Goal: Task Accomplishment & Management: Complete application form

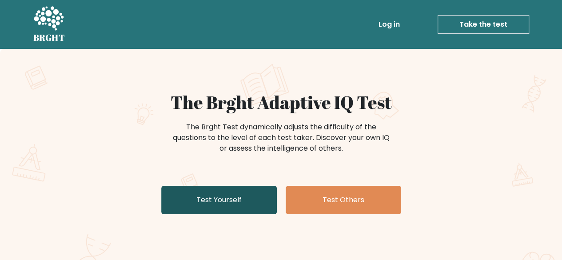
click at [240, 191] on link "Test Yourself" at bounding box center [219, 200] width 116 height 28
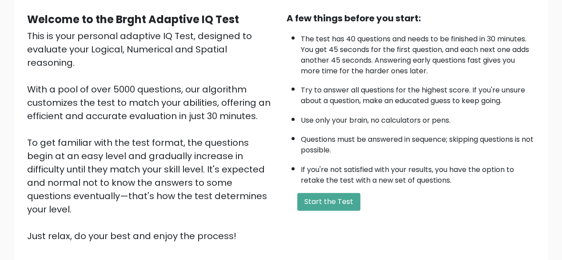
scroll to position [81, 0]
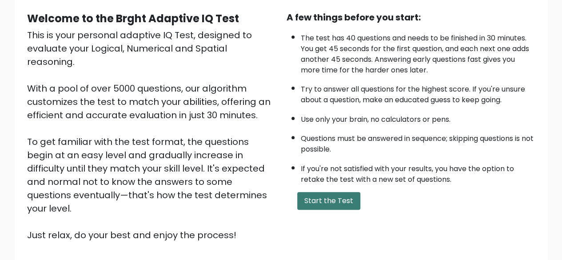
click at [333, 205] on button "Start the Test" at bounding box center [328, 201] width 63 height 18
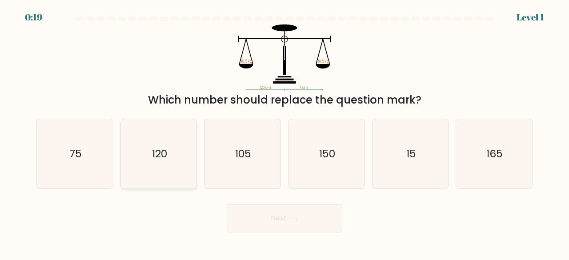
click at [179, 161] on icon "120" at bounding box center [159, 154] width 70 height 70
click at [285, 133] on input "b. 120" at bounding box center [285, 131] width 0 height 2
radio input "true"
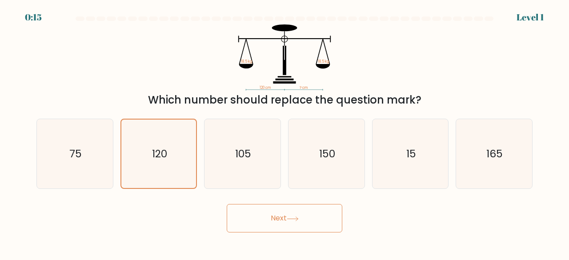
click at [279, 223] on button "Next" at bounding box center [285, 218] width 116 height 28
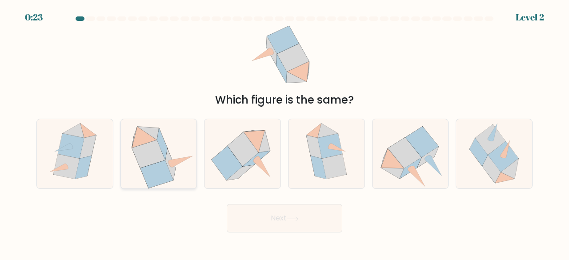
click at [159, 158] on icon at bounding box center [148, 154] width 33 height 28
click at [285, 133] on input "b." at bounding box center [285, 131] width 0 height 2
radio input "true"
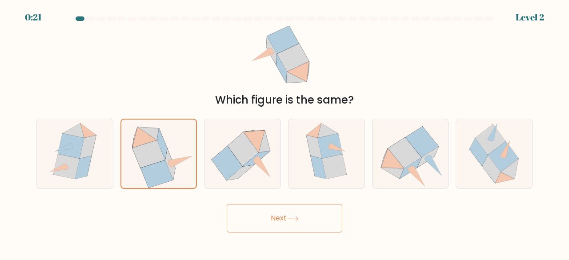
click at [289, 212] on button "Next" at bounding box center [285, 218] width 116 height 28
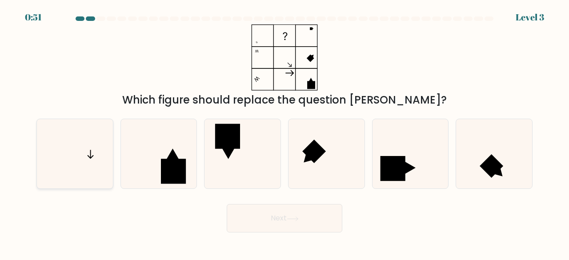
click at [84, 175] on icon at bounding box center [75, 154] width 70 height 70
click at [285, 133] on input "a." at bounding box center [285, 131] width 0 height 2
radio input "true"
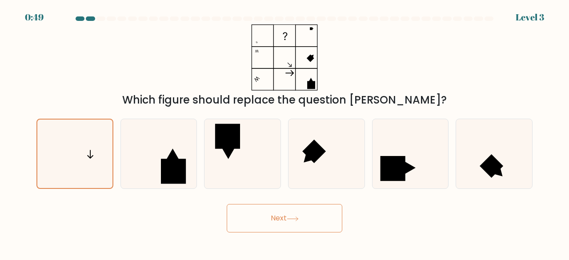
click at [318, 215] on button "Next" at bounding box center [285, 218] width 116 height 28
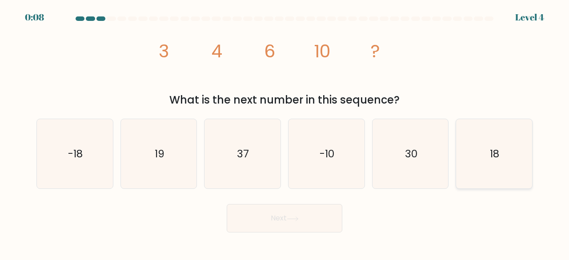
click at [491, 152] on text "18" at bounding box center [494, 153] width 9 height 15
click at [285, 133] on input "f. 18" at bounding box center [285, 131] width 0 height 2
radio input "true"
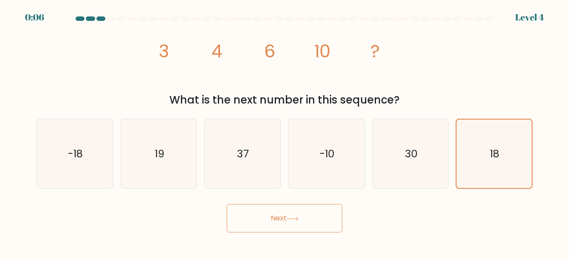
click at [301, 221] on button "Next" at bounding box center [285, 218] width 116 height 28
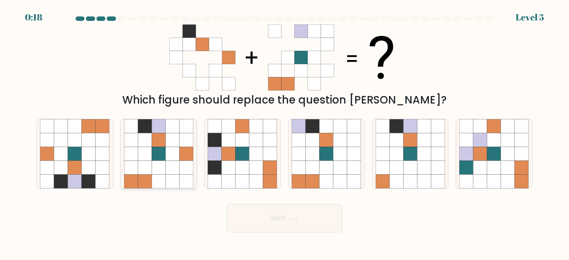
click at [163, 154] on icon at bounding box center [159, 154] width 14 height 14
click at [285, 133] on input "b." at bounding box center [285, 131] width 0 height 2
radio input "true"
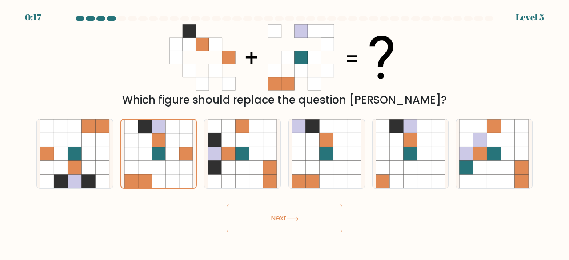
click at [324, 225] on button "Next" at bounding box center [285, 218] width 116 height 28
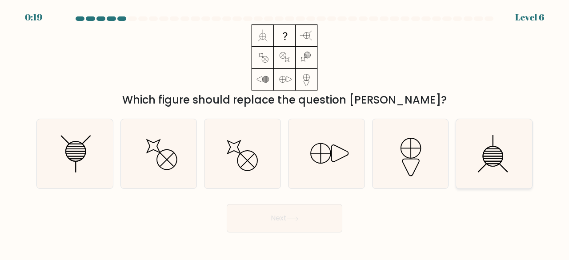
click at [472, 151] on icon at bounding box center [494, 154] width 70 height 70
click at [285, 133] on input "f." at bounding box center [285, 131] width 0 height 2
radio input "true"
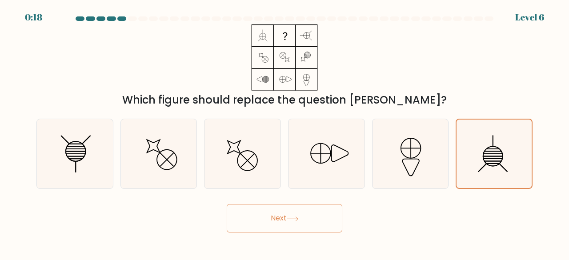
click at [313, 213] on button "Next" at bounding box center [285, 218] width 116 height 28
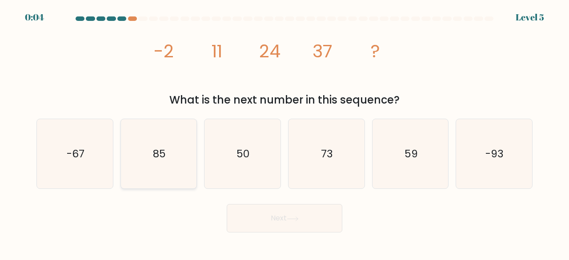
click at [161, 161] on text "85" at bounding box center [159, 153] width 13 height 15
click at [285, 133] on input "b. 85" at bounding box center [285, 131] width 0 height 2
radio input "true"
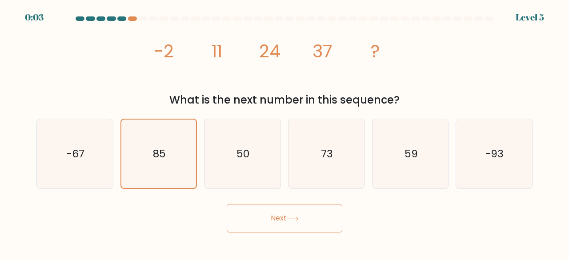
click at [257, 223] on button "Next" at bounding box center [285, 218] width 116 height 28
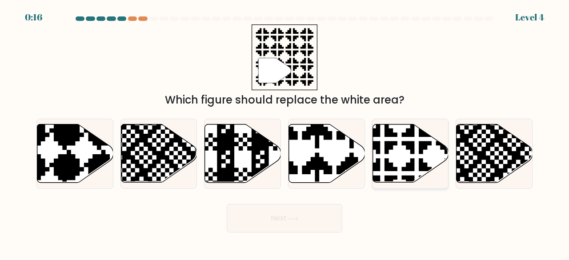
click at [387, 150] on icon at bounding box center [433, 122] width 133 height 133
click at [285, 133] on input "e." at bounding box center [285, 131] width 0 height 2
radio input "true"
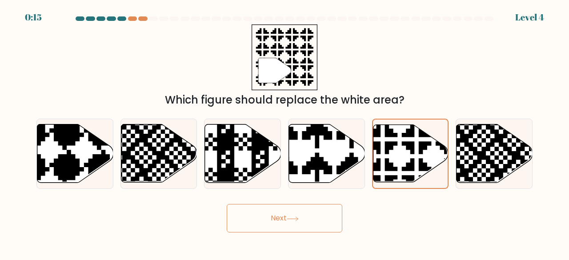
click at [312, 216] on button "Next" at bounding box center [285, 218] width 116 height 28
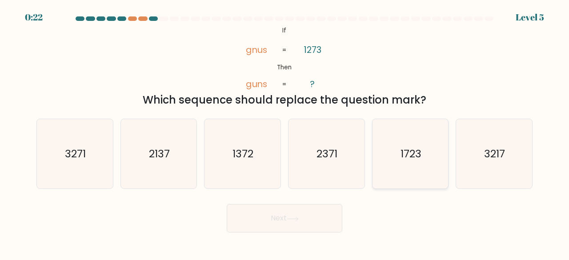
click at [411, 157] on text "1723" at bounding box center [411, 153] width 21 height 15
click at [285, 133] on input "e. 1723" at bounding box center [285, 131] width 0 height 2
radio input "true"
click at [299, 218] on icon at bounding box center [293, 219] width 12 height 5
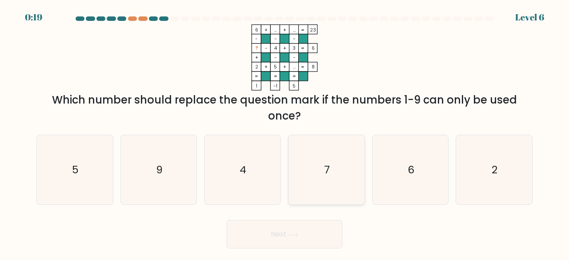
click at [323, 188] on icon "7" at bounding box center [327, 170] width 70 height 70
click at [285, 133] on input "d. 7" at bounding box center [285, 131] width 0 height 2
radio input "true"
click at [297, 241] on button "Next" at bounding box center [285, 234] width 116 height 28
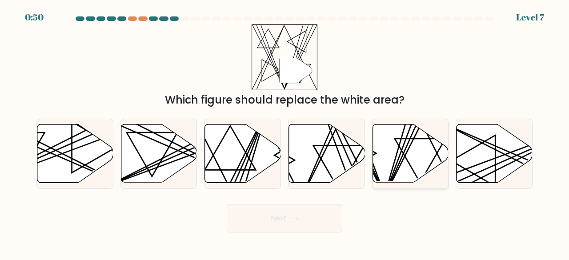
click at [416, 155] on icon at bounding box center [411, 154] width 76 height 58
click at [285, 133] on input "e." at bounding box center [285, 131] width 0 height 2
radio input "true"
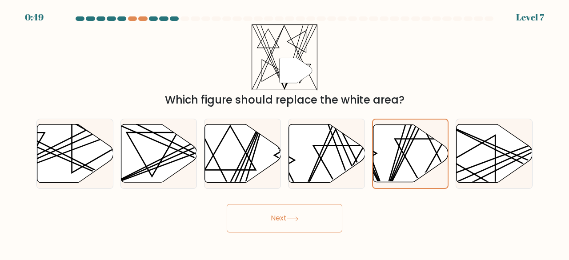
click at [316, 216] on button "Next" at bounding box center [285, 218] width 116 height 28
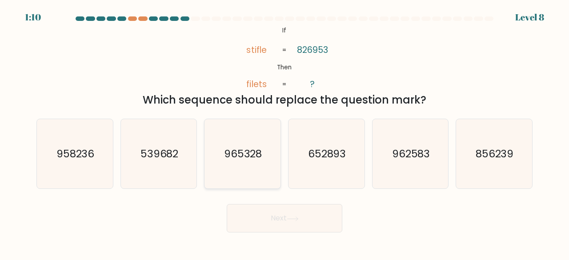
click at [252, 177] on icon "965328" at bounding box center [243, 154] width 70 height 70
click at [285, 133] on input "c. 965328" at bounding box center [285, 131] width 0 height 2
radio input "true"
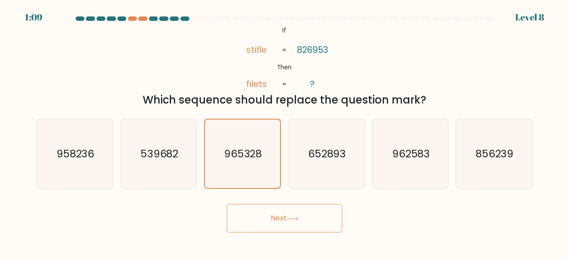
click at [260, 209] on button "Next" at bounding box center [285, 218] width 116 height 28
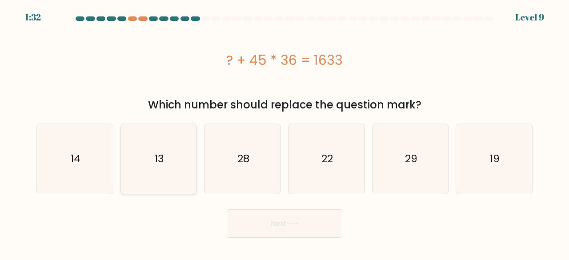
click at [150, 160] on icon "13" at bounding box center [159, 159] width 70 height 70
click at [285, 133] on input "b. 13" at bounding box center [285, 131] width 0 height 2
radio input "true"
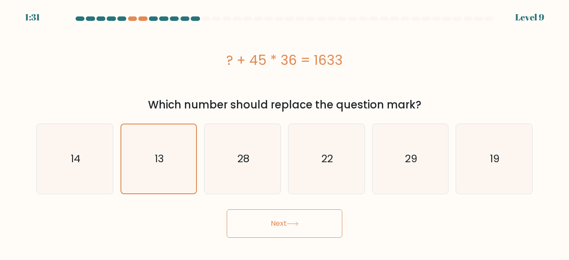
click at [253, 229] on button "Next" at bounding box center [285, 223] width 116 height 28
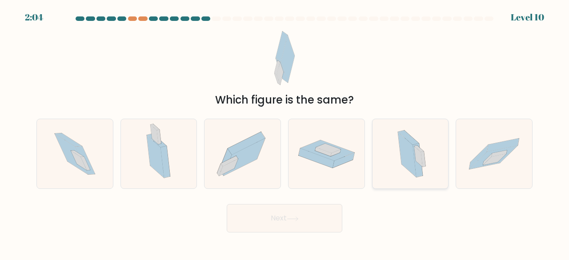
click at [406, 165] on icon at bounding box center [407, 154] width 18 height 45
click at [285, 133] on input "e." at bounding box center [285, 131] width 0 height 2
radio input "true"
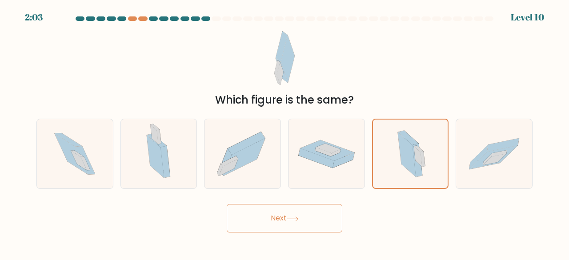
click at [302, 219] on button "Next" at bounding box center [285, 218] width 116 height 28
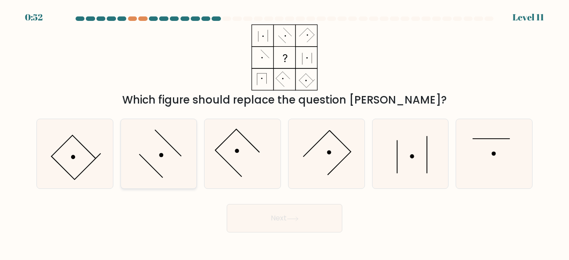
click at [156, 141] on icon at bounding box center [159, 154] width 70 height 70
click at [285, 133] on input "b." at bounding box center [285, 131] width 0 height 2
radio input "true"
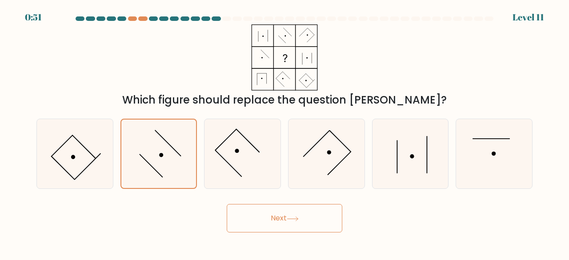
click at [277, 220] on button "Next" at bounding box center [285, 218] width 116 height 28
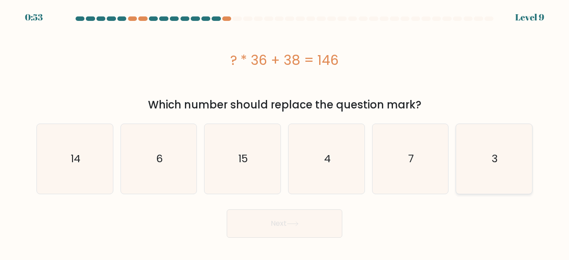
click at [493, 179] on icon "3" at bounding box center [494, 159] width 70 height 70
click at [285, 133] on input "f. 3" at bounding box center [285, 131] width 0 height 2
radio input "true"
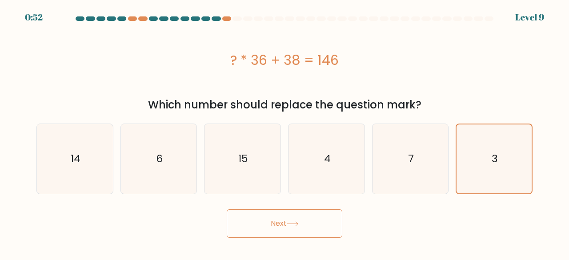
click at [322, 218] on button "Next" at bounding box center [285, 223] width 116 height 28
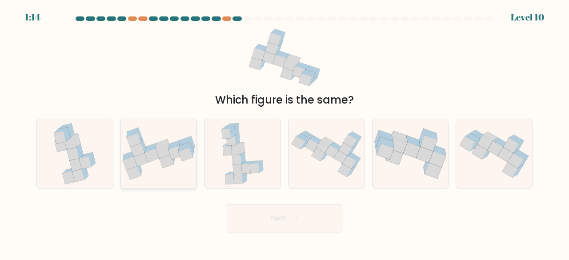
click at [182, 155] on icon at bounding box center [185, 154] width 14 height 13
click at [285, 133] on input "b." at bounding box center [285, 131] width 0 height 2
radio input "true"
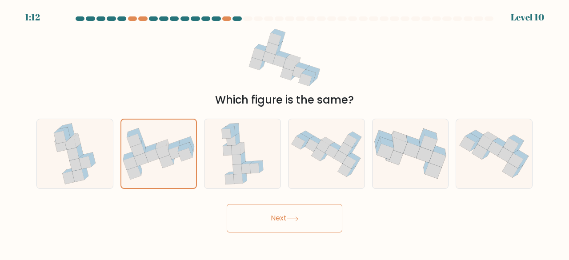
click at [245, 219] on button "Next" at bounding box center [285, 218] width 116 height 28
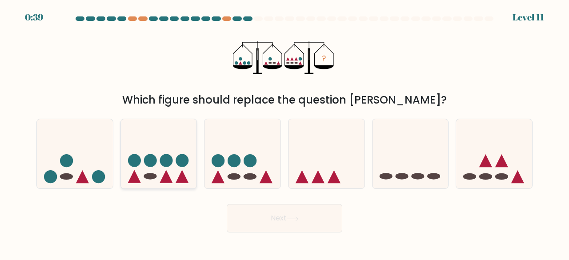
click at [173, 177] on icon at bounding box center [159, 153] width 76 height 63
click at [285, 133] on input "b." at bounding box center [285, 131] width 0 height 2
radio input "true"
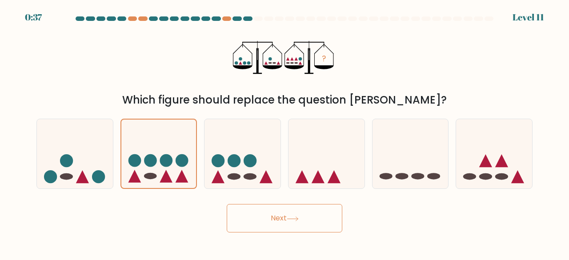
click at [271, 213] on button "Next" at bounding box center [285, 218] width 116 height 28
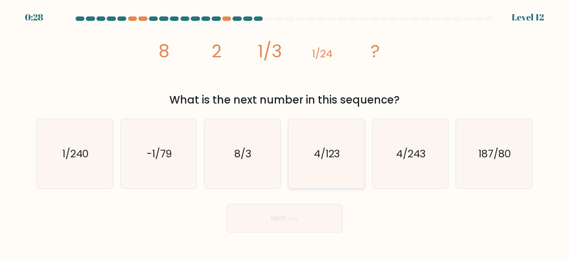
click at [354, 159] on icon "4/123" at bounding box center [327, 154] width 70 height 70
click at [285, 133] on input "d. 4/123" at bounding box center [285, 131] width 0 height 2
radio input "true"
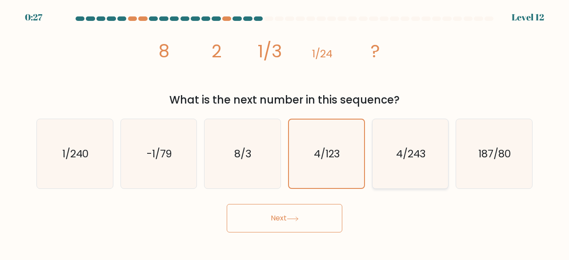
click at [398, 165] on icon "4/243" at bounding box center [411, 154] width 70 height 70
click at [285, 133] on input "e. 4/243" at bounding box center [285, 131] width 0 height 2
radio input "true"
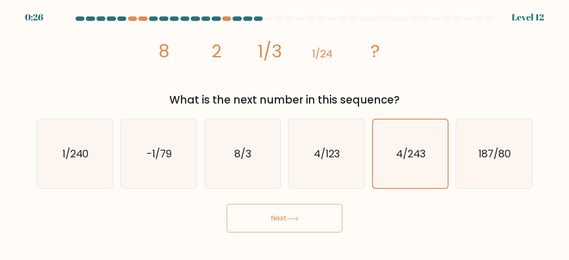
click at [318, 211] on button "Next" at bounding box center [285, 218] width 116 height 28
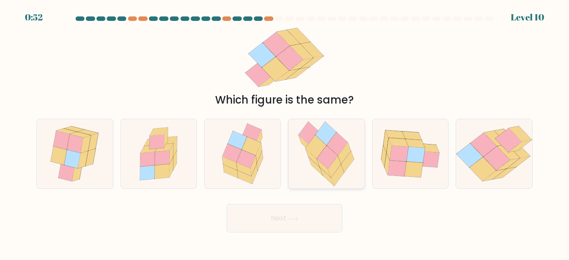
click at [356, 153] on icon at bounding box center [326, 154] width 66 height 70
click at [285, 133] on input "d." at bounding box center [285, 131] width 0 height 2
radio input "true"
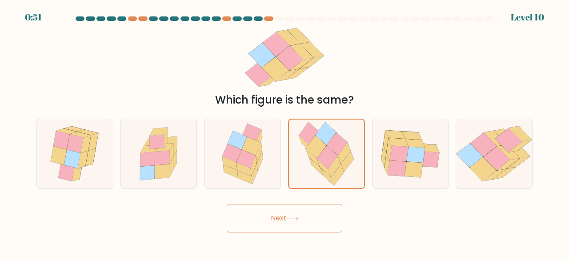
click at [275, 223] on button "Next" at bounding box center [285, 218] width 116 height 28
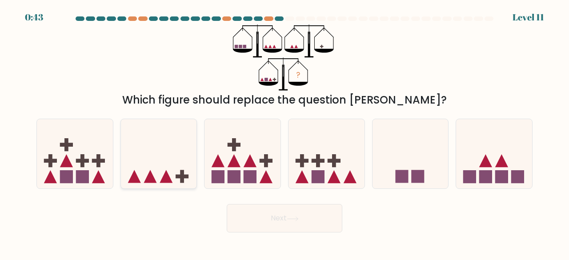
click at [181, 172] on rect at bounding box center [182, 176] width 4 height 13
click at [285, 133] on input "b." at bounding box center [285, 131] width 0 height 2
radio input "true"
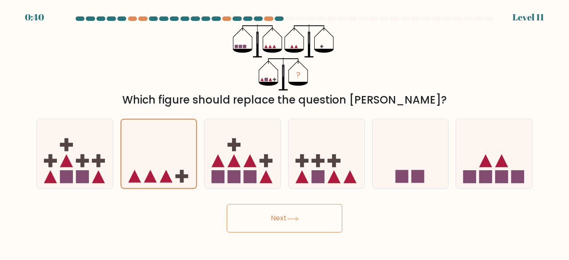
click at [252, 226] on button "Next" at bounding box center [285, 218] width 116 height 28
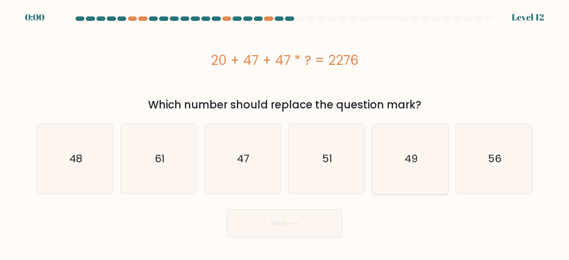
click at [416, 174] on icon "49" at bounding box center [411, 159] width 70 height 70
click at [285, 133] on input "e. 49" at bounding box center [285, 131] width 0 height 2
radio input "true"
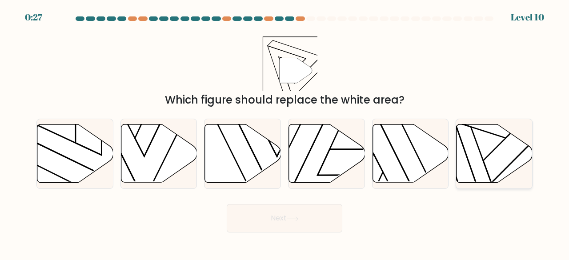
click at [494, 169] on icon at bounding box center [495, 154] width 76 height 58
click at [285, 133] on input "f." at bounding box center [285, 131] width 0 height 2
radio input "true"
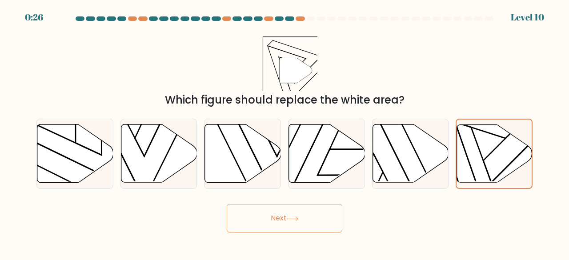
click at [319, 217] on button "Next" at bounding box center [285, 218] width 116 height 28
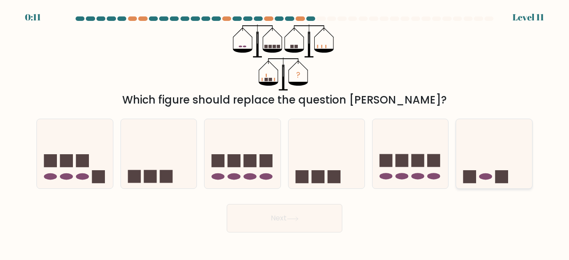
click at [493, 173] on icon at bounding box center [494, 153] width 76 height 63
click at [285, 133] on input "f." at bounding box center [285, 131] width 0 height 2
radio input "true"
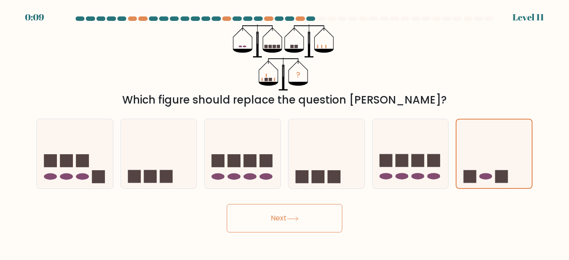
click at [316, 231] on button "Next" at bounding box center [285, 218] width 116 height 28
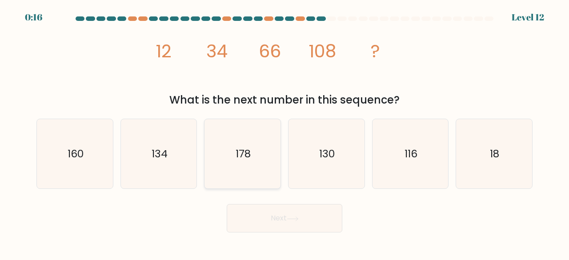
click at [243, 138] on icon "178" at bounding box center [243, 154] width 70 height 70
click at [285, 133] on input "c. 178" at bounding box center [285, 131] width 0 height 2
radio input "true"
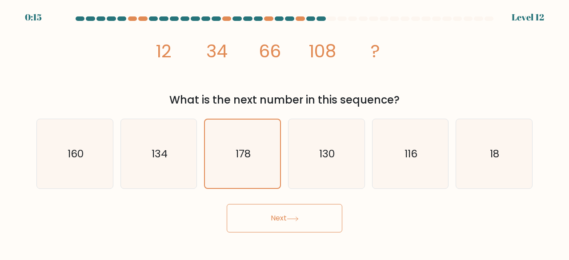
click at [270, 232] on button "Next" at bounding box center [285, 218] width 116 height 28
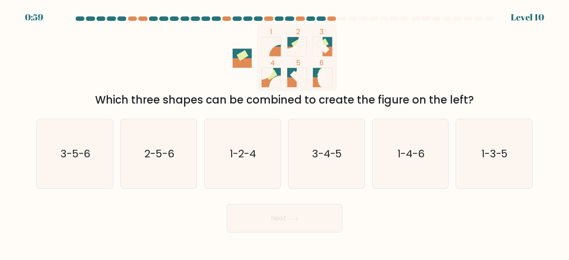
click at [277, 225] on button "Next" at bounding box center [285, 218] width 116 height 28
click at [339, 209] on button "Next" at bounding box center [285, 218] width 116 height 28
click at [398, 204] on div "Next" at bounding box center [284, 216] width 507 height 33
click at [237, 164] on icon "1-2-4" at bounding box center [243, 154] width 70 height 70
click at [285, 133] on input "c. 1-2-4" at bounding box center [285, 131] width 0 height 2
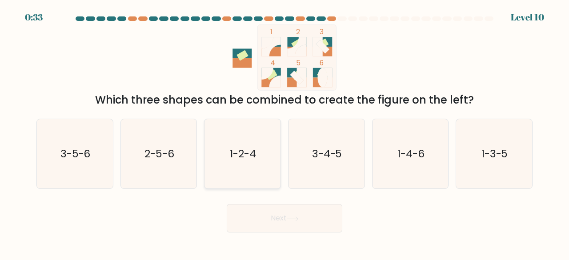
radio input "true"
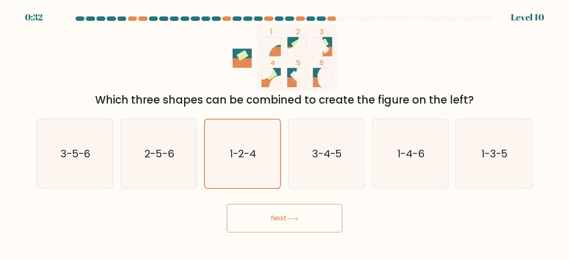
click at [288, 220] on button "Next" at bounding box center [285, 218] width 116 height 28
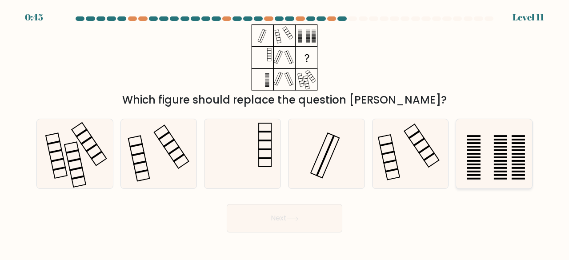
click at [501, 160] on icon at bounding box center [494, 154] width 70 height 70
click at [285, 133] on input "f." at bounding box center [285, 131] width 0 height 2
radio input "true"
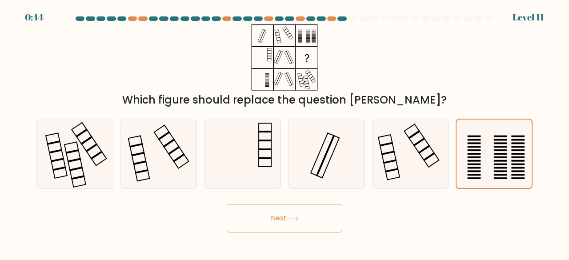
click at [311, 225] on button "Next" at bounding box center [285, 218] width 116 height 28
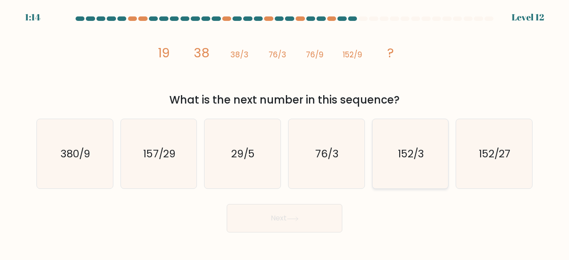
click at [421, 178] on icon "152/3" at bounding box center [411, 154] width 70 height 70
click at [285, 133] on input "e. 152/3" at bounding box center [285, 131] width 0 height 2
radio input "true"
click at [484, 146] on icon "152/27" at bounding box center [494, 154] width 70 height 70
click at [285, 133] on input "f. 152/27" at bounding box center [285, 131] width 0 height 2
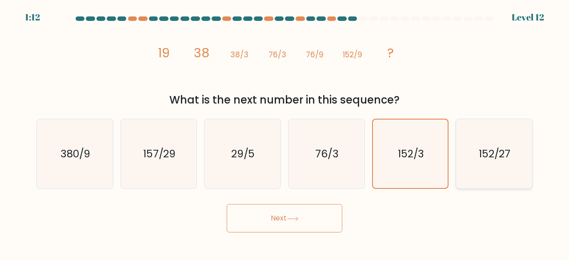
radio input "true"
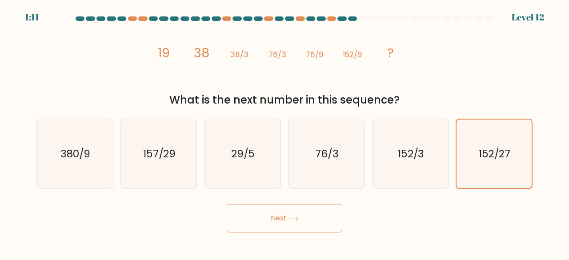
click at [325, 221] on button "Next" at bounding box center [285, 218] width 116 height 28
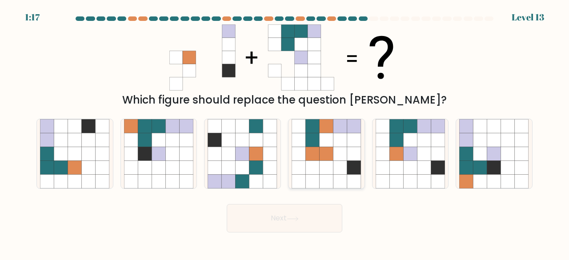
click at [333, 160] on icon at bounding box center [327, 154] width 14 height 14
click at [285, 133] on input "d." at bounding box center [285, 131] width 0 height 2
radio input "true"
click at [315, 217] on button "Next" at bounding box center [285, 218] width 116 height 28
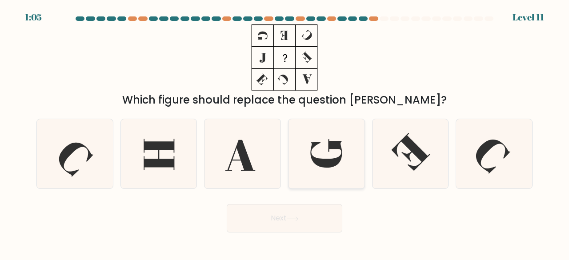
click at [333, 161] on icon at bounding box center [326, 153] width 32 height 28
click at [285, 133] on input "d." at bounding box center [285, 131] width 0 height 2
radio input "true"
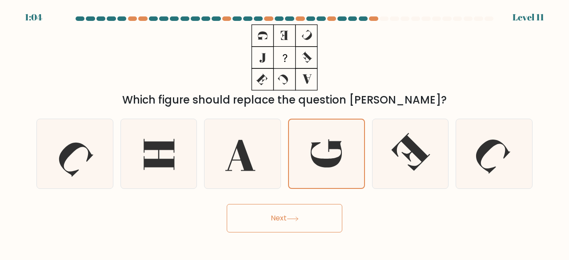
click at [308, 214] on button "Next" at bounding box center [285, 218] width 116 height 28
